Goal: Task Accomplishment & Management: Use online tool/utility

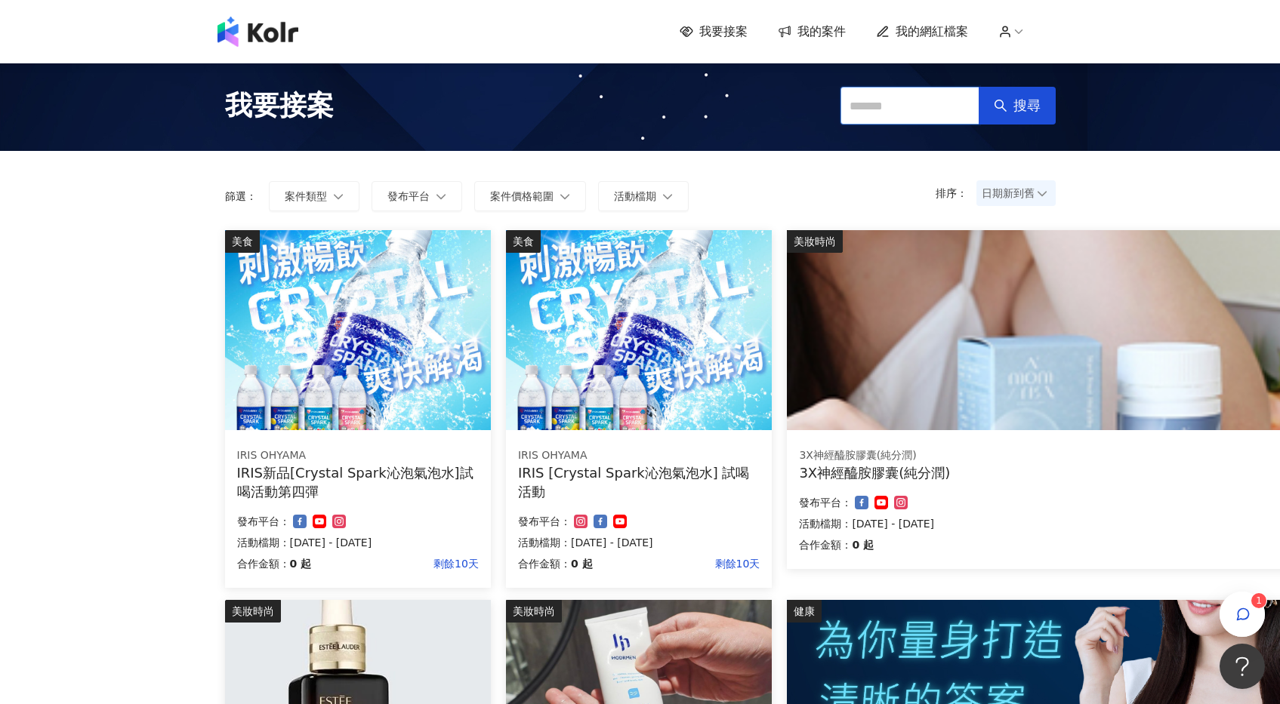
click at [861, 111] on input "text" at bounding box center [909, 106] width 139 height 38
type input "*"
type input "**"
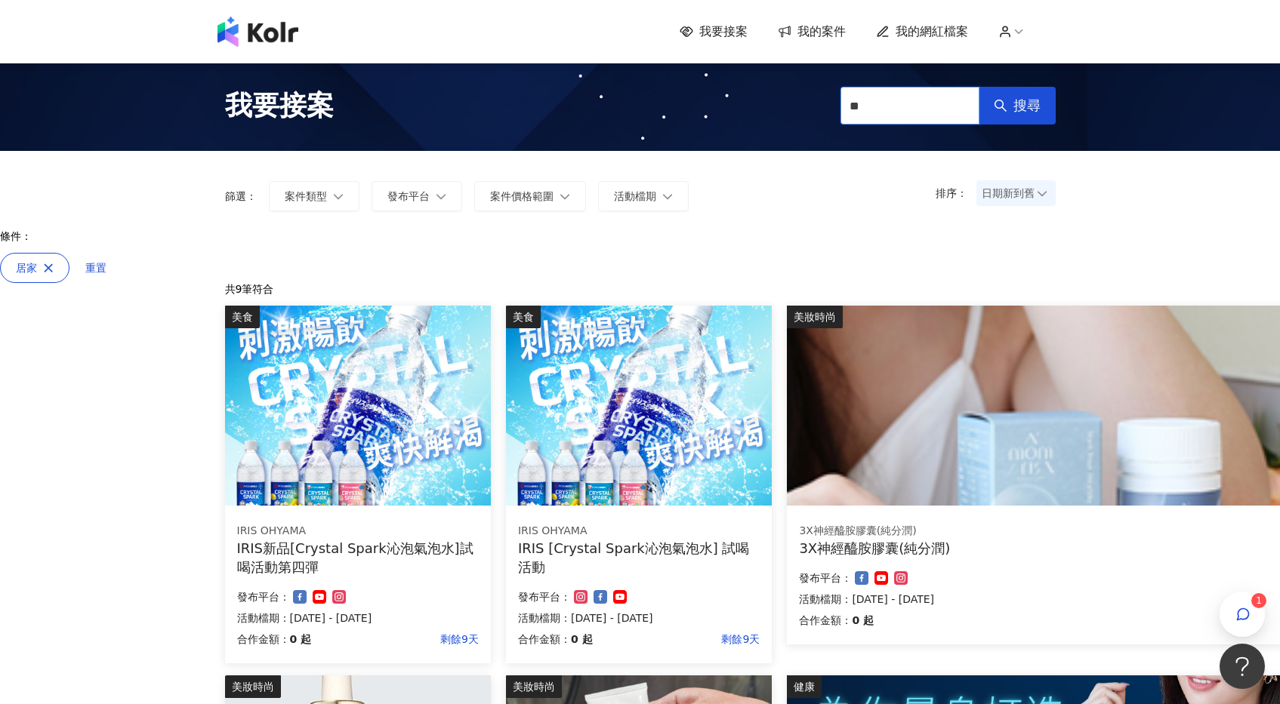
drag, startPoint x: 909, startPoint y: 100, endPoint x: 818, endPoint y: 99, distance: 91.4
click at [818, 100] on div "我要接案 ** 搜尋" at bounding box center [640, 106] width 861 height 68
type input "**"
click at [999, 111] on icon "search" at bounding box center [1000, 106] width 14 height 14
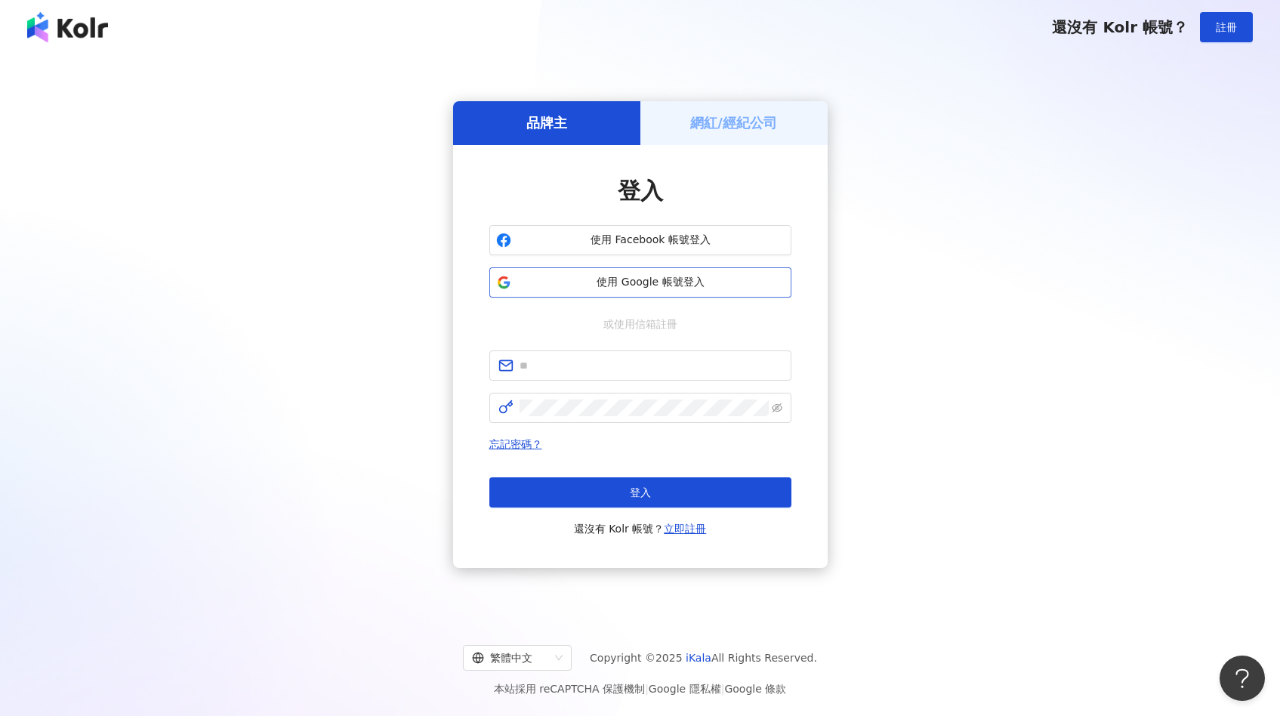
click at [540, 288] on span "使用 Google 帳號登入" at bounding box center [650, 282] width 267 height 15
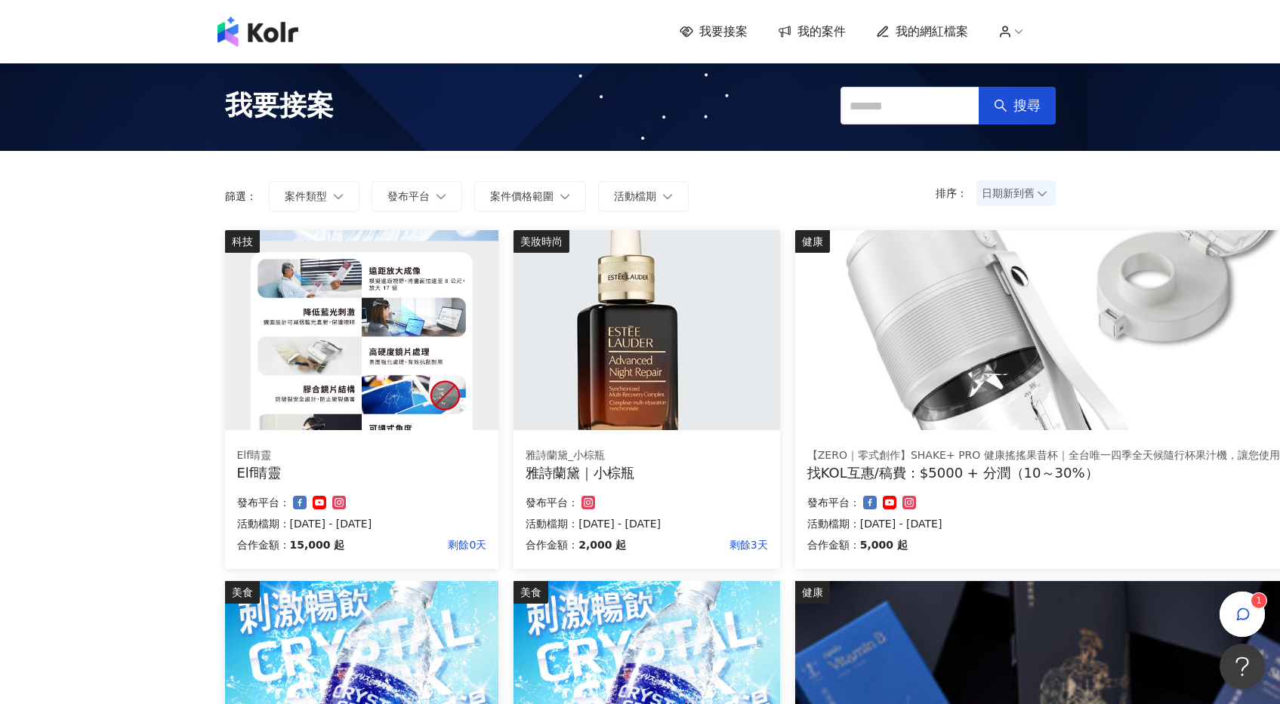
click at [1012, 204] on span "日期新到舊" at bounding box center [1015, 193] width 69 height 23
click at [1016, 284] on div "日期新到舊" at bounding box center [1015, 276] width 55 height 17
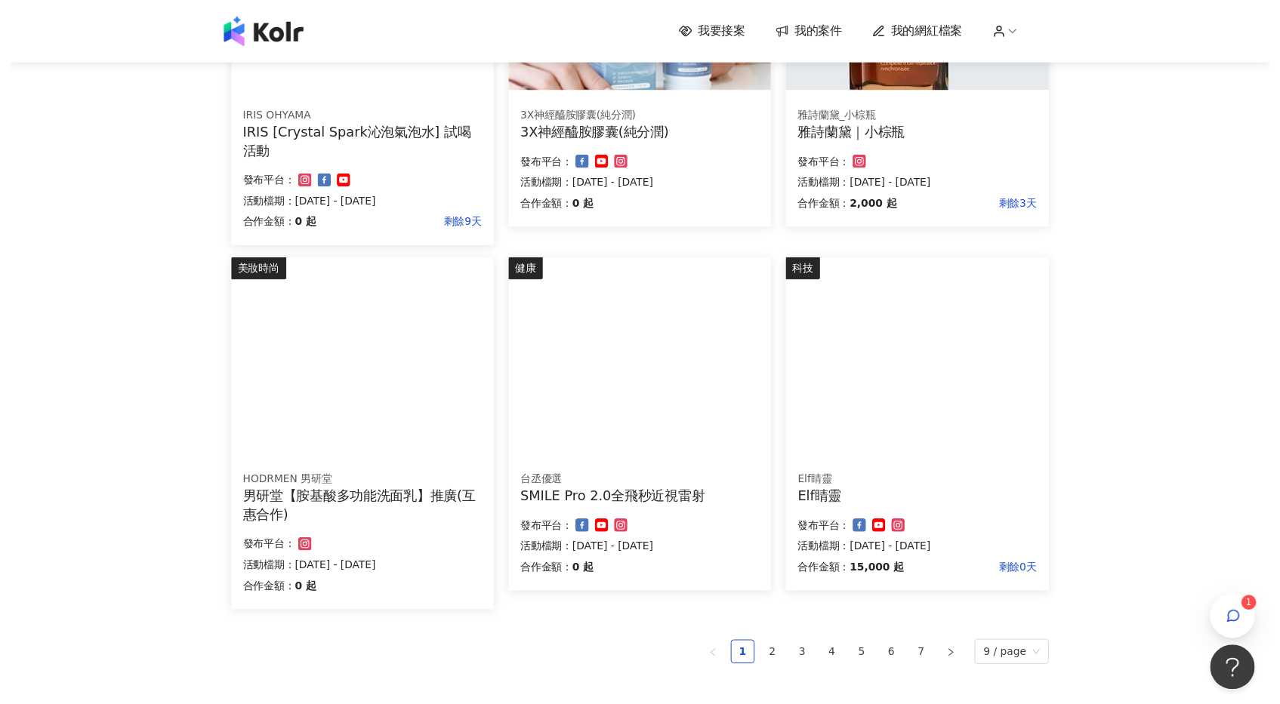
scroll to position [713, 0]
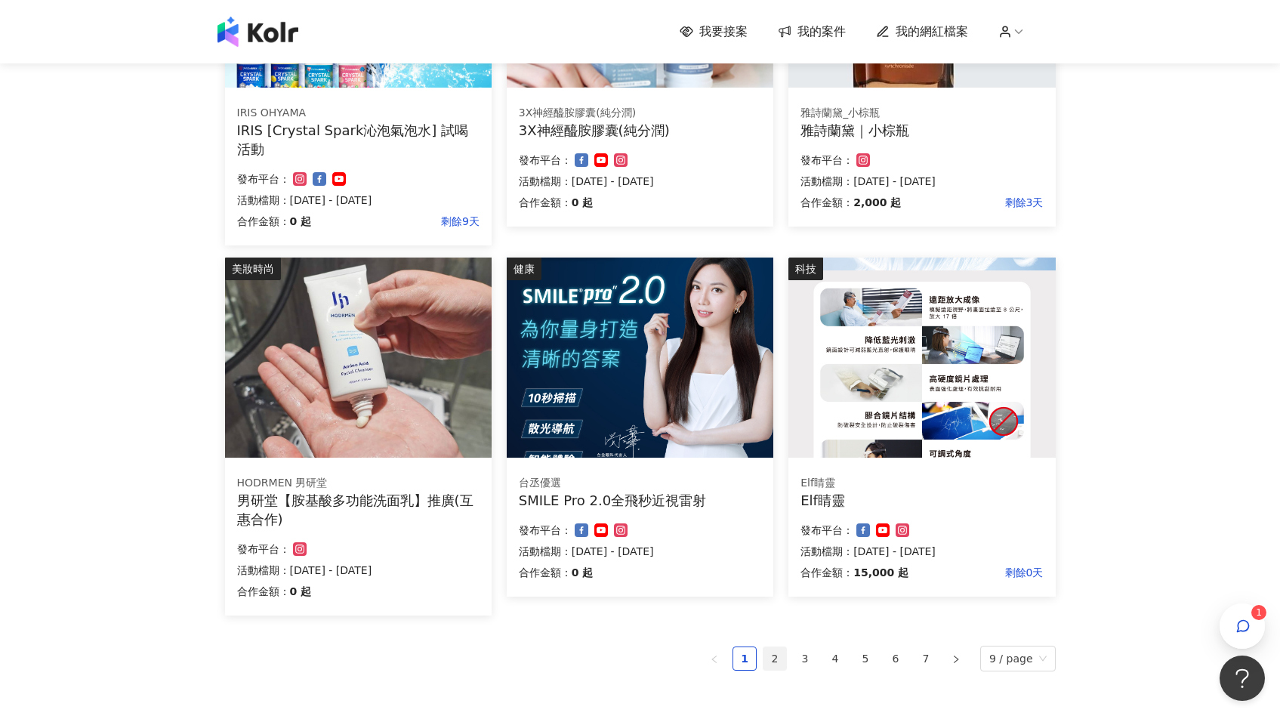
click at [784, 658] on link "2" at bounding box center [774, 658] width 23 height 23
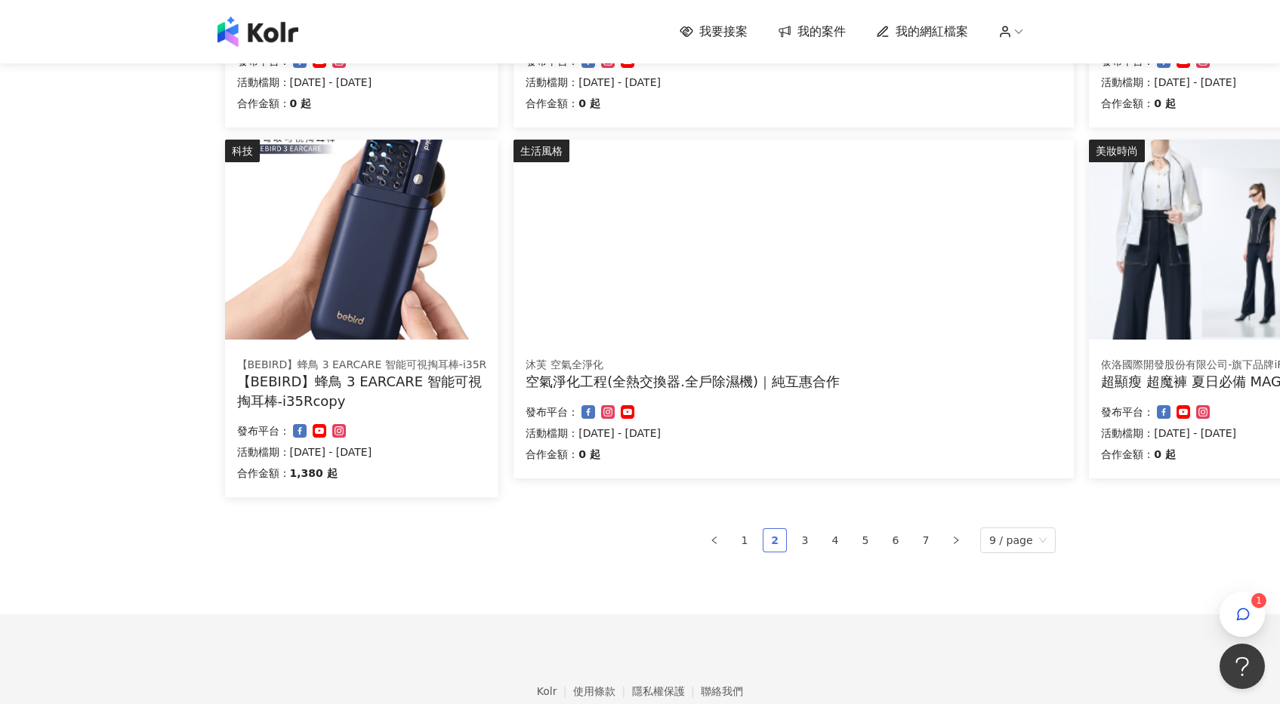
scroll to position [889, 0]
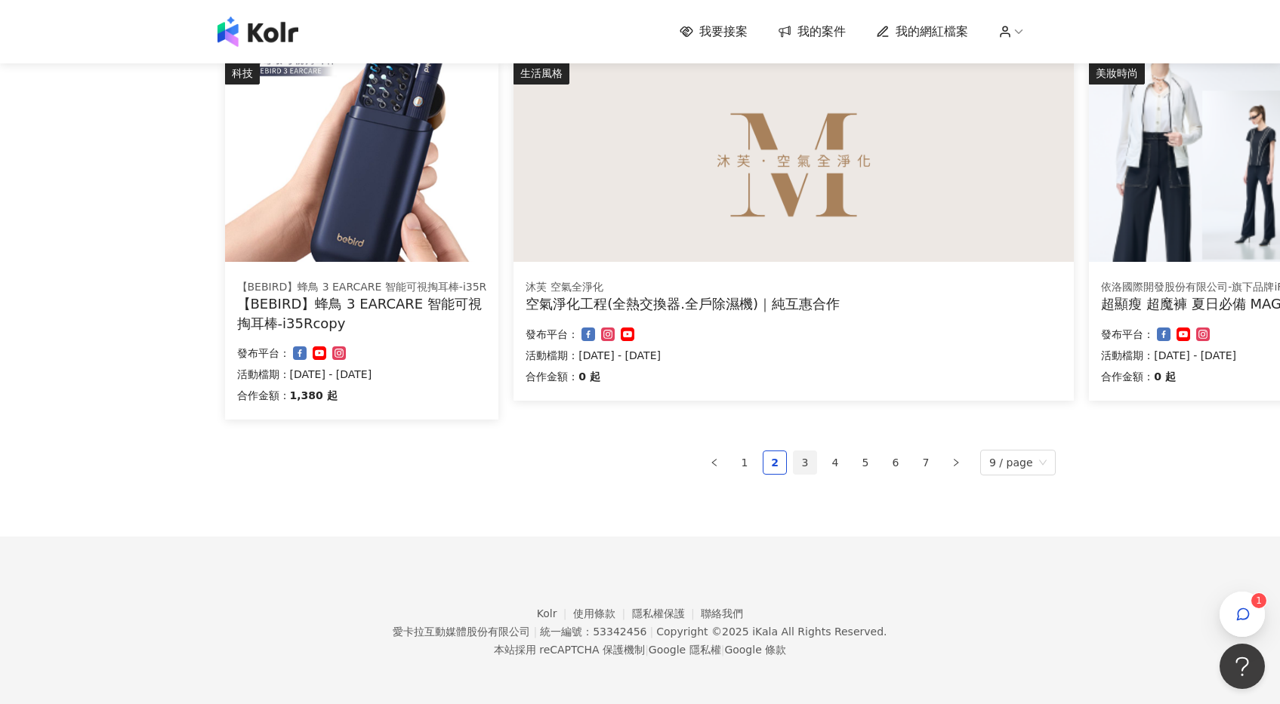
click at [808, 468] on link "3" at bounding box center [804, 462] width 23 height 23
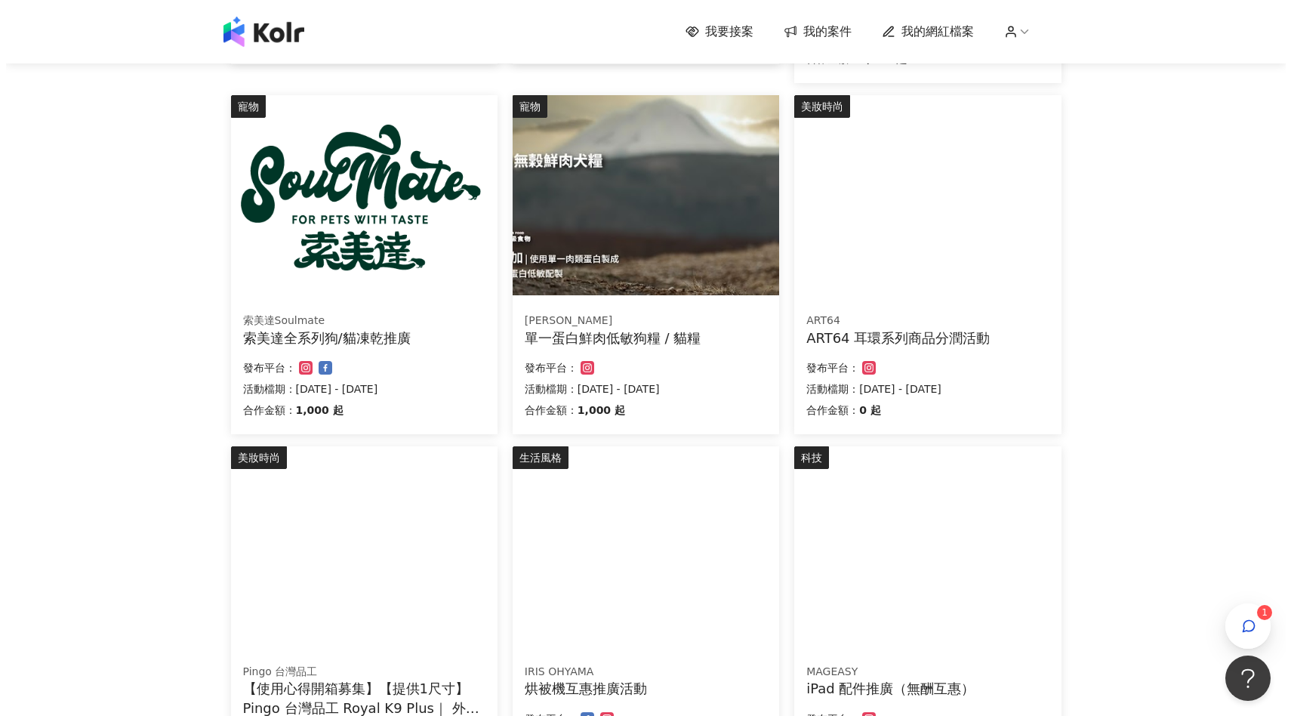
scroll to position [510, 0]
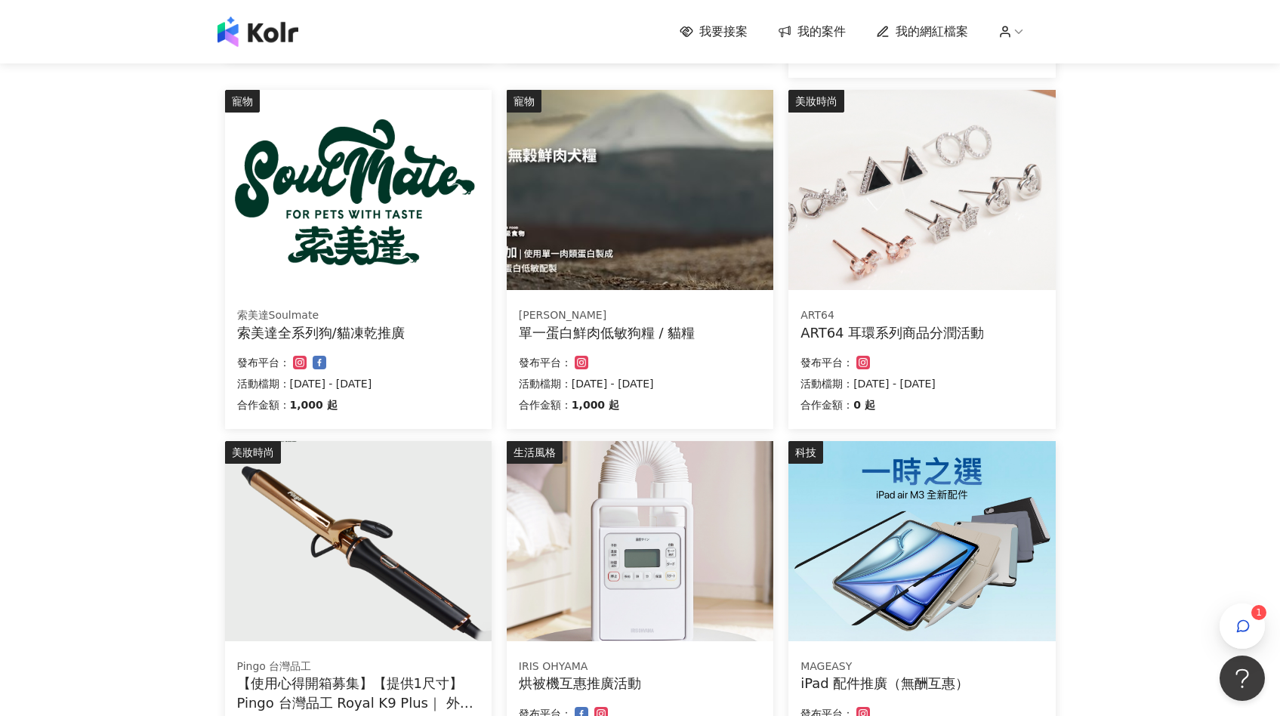
click at [685, 465] on img at bounding box center [640, 541] width 266 height 200
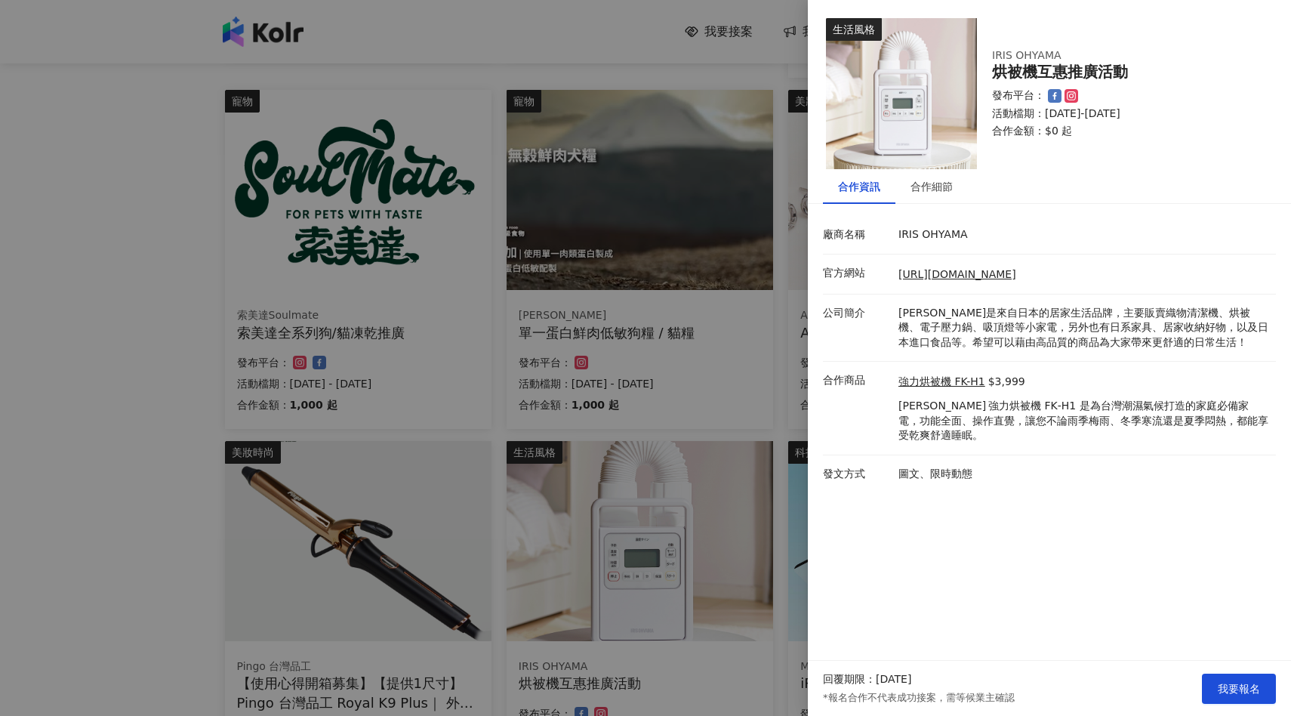
click at [741, 350] on div at bounding box center [645, 358] width 1291 height 716
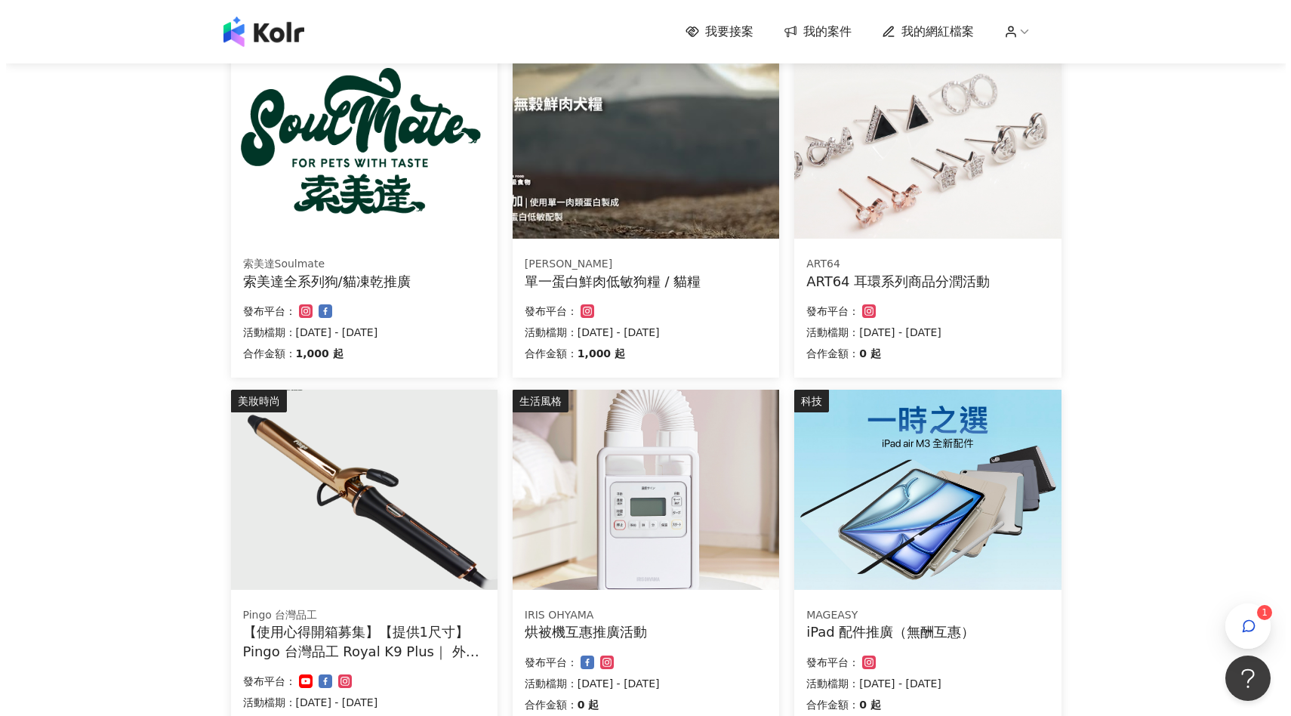
scroll to position [530, 0]
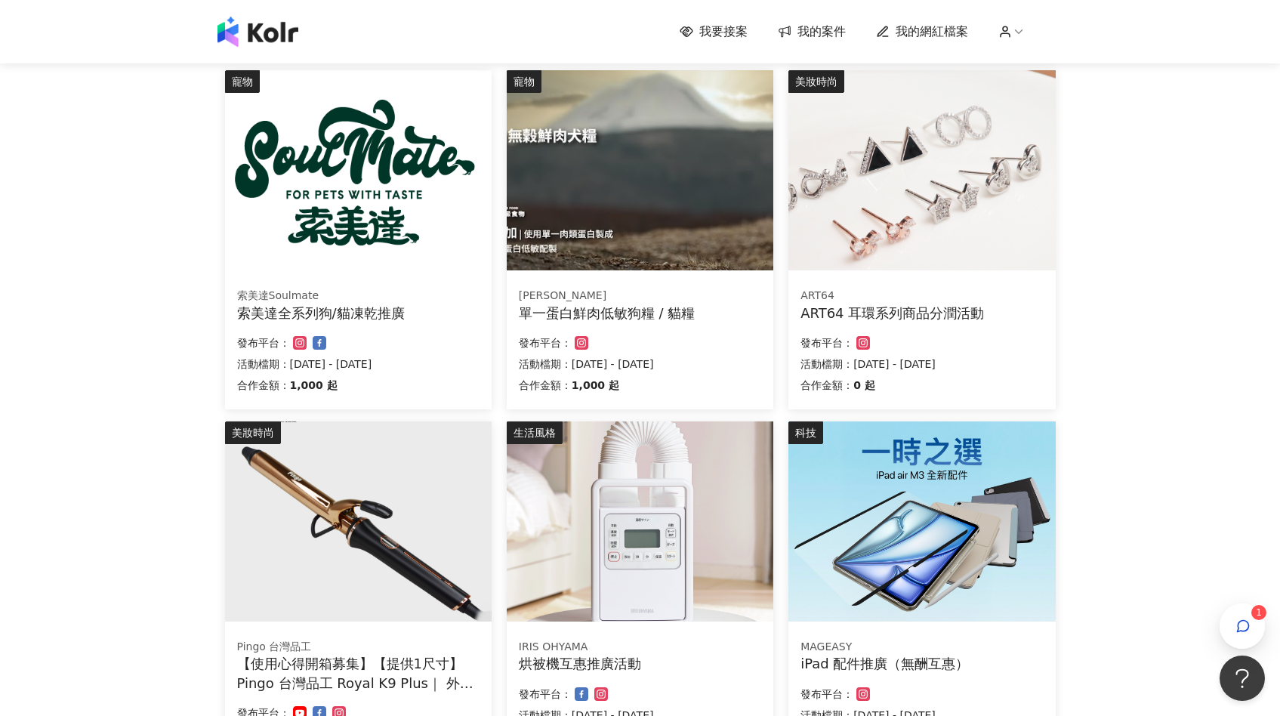
click at [700, 432] on img at bounding box center [640, 521] width 266 height 200
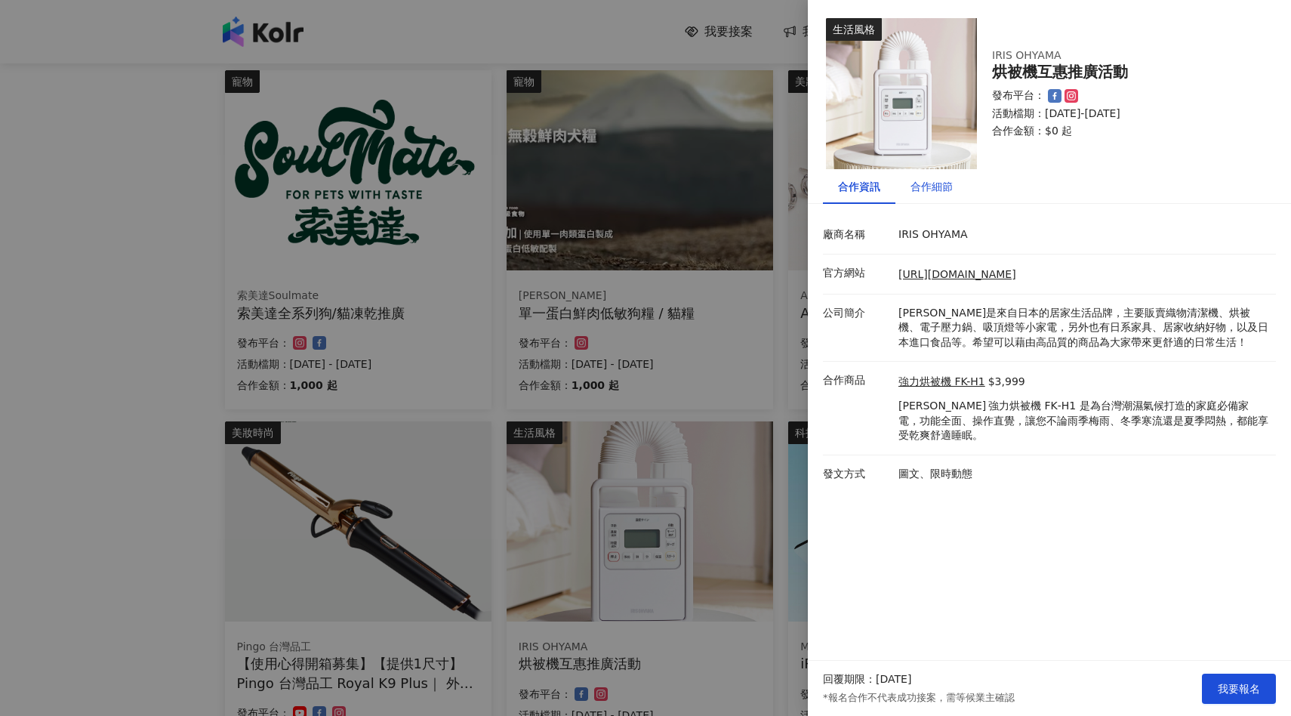
click at [932, 184] on div "合作細節" at bounding box center [931, 186] width 42 height 17
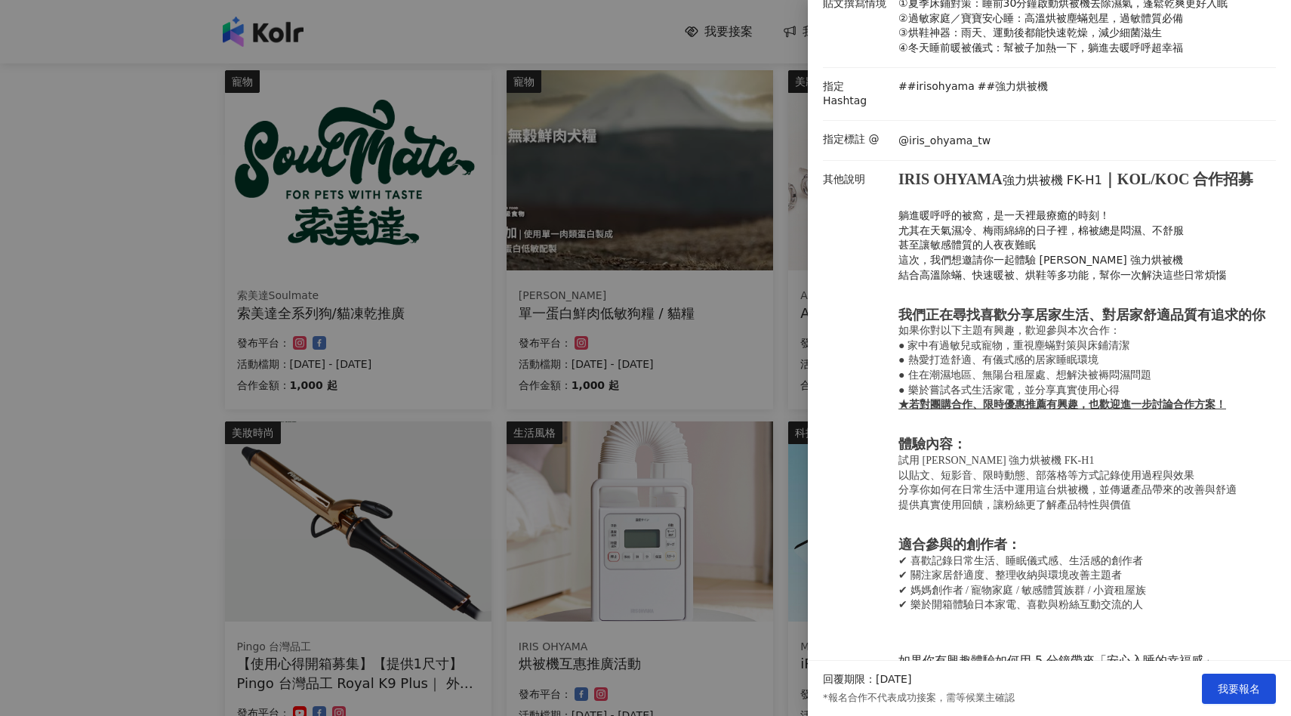
scroll to position [365, 0]
